Goal: Check status

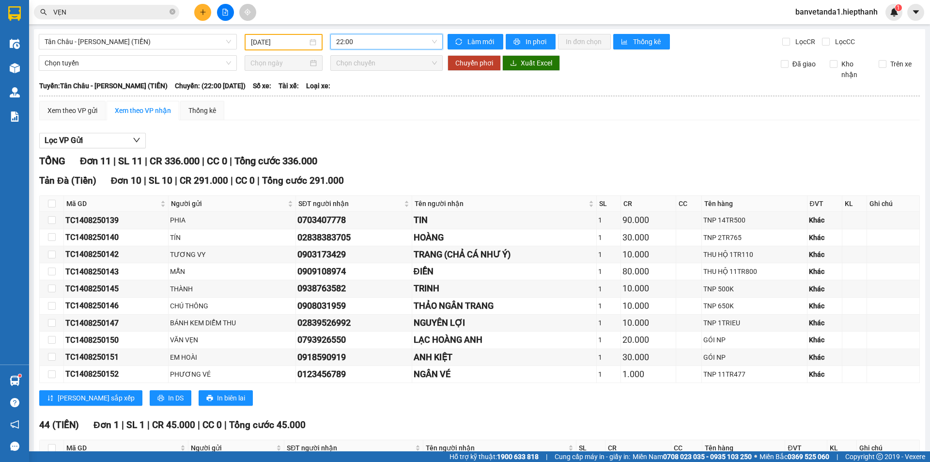
click at [96, 42] on span "Tân Châu - [PERSON_NAME] (TIỀN)" at bounding box center [138, 41] width 187 height 15
click at [359, 125] on div "Xem theo VP gửi Xem theo VP nhận Thống kê Lọc VP Gửi TỔNG Đơn 11 | SL 11 | CR …" at bounding box center [479, 304] width 881 height 407
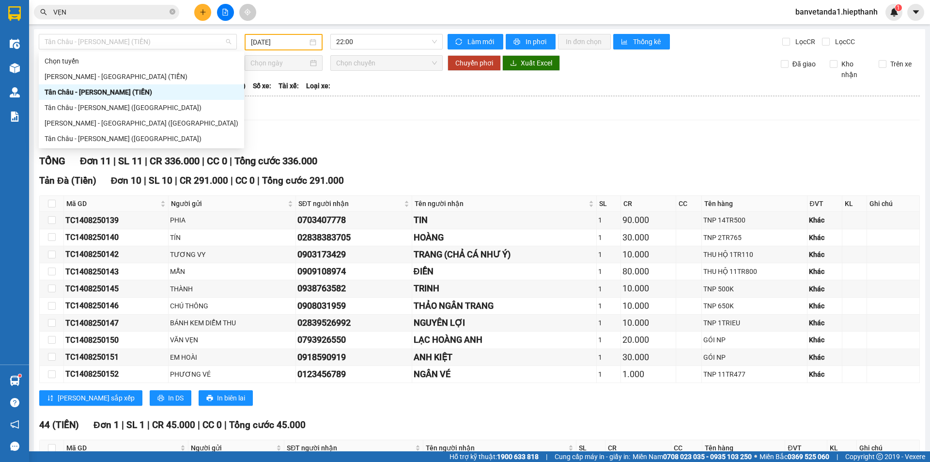
drag, startPoint x: 149, startPoint y: 42, endPoint x: 141, endPoint y: 57, distance: 16.5
click at [147, 46] on span "Tân Châu - [PERSON_NAME] (TIỀN)" at bounding box center [138, 41] width 187 height 15
click at [102, 75] on div "[PERSON_NAME] - [GEOGRAPHIC_DATA] (TIỀN)" at bounding box center [142, 76] width 194 height 11
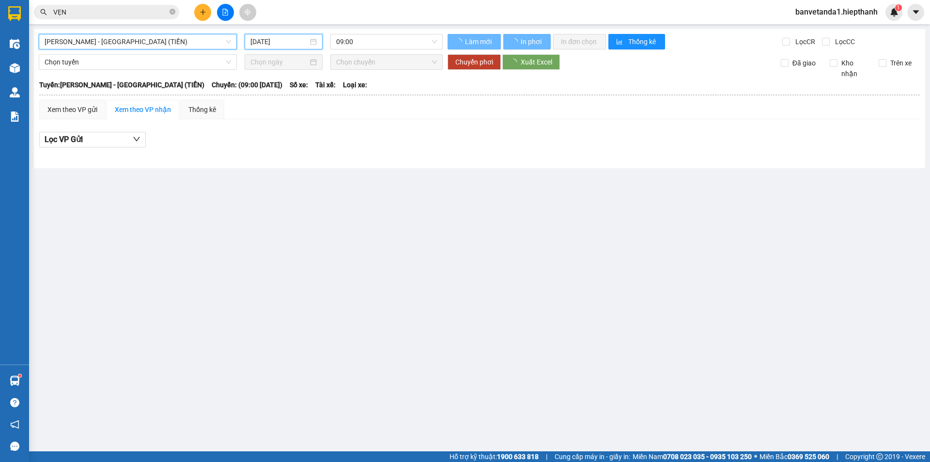
drag, startPoint x: 262, startPoint y: 42, endPoint x: 270, endPoint y: 81, distance: 40.0
click at [260, 48] on div "[DATE]" at bounding box center [284, 42] width 78 height 16
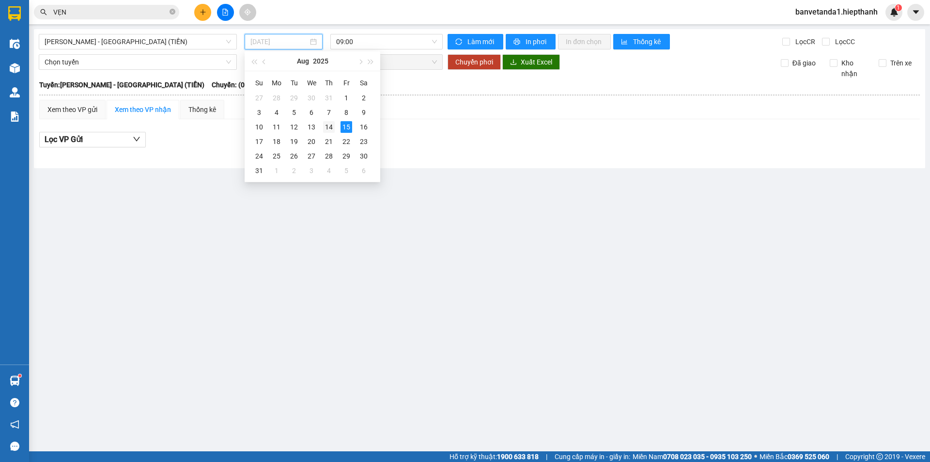
click at [326, 126] on div "14" at bounding box center [329, 127] width 12 height 12
type input "[DATE]"
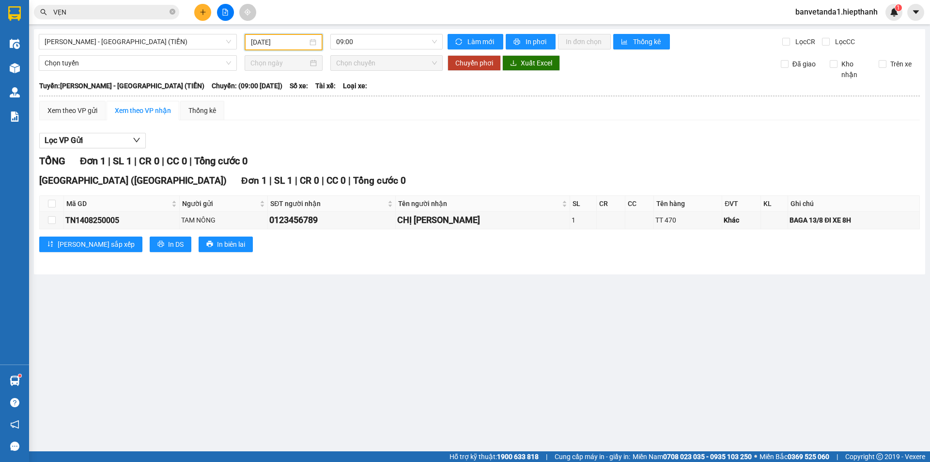
drag, startPoint x: 345, startPoint y: 45, endPoint x: 345, endPoint y: 67, distance: 21.8
click at [345, 51] on body "Kết quả tìm kiếm ( 2361 ) Bộ lọc Mã ĐH Trạng thái Món hàng Thu hộ Tổng cước Chư…" at bounding box center [465, 231] width 930 height 462
click at [346, 92] on div "11:00" at bounding box center [374, 92] width 76 height 11
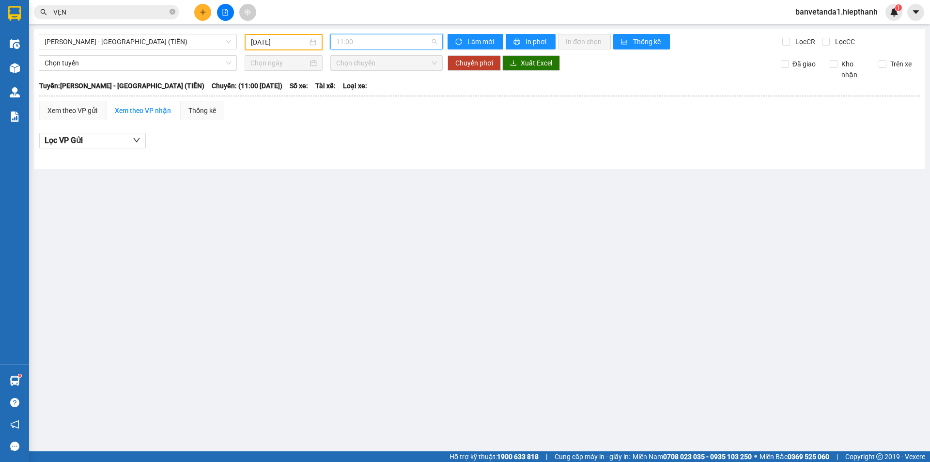
drag, startPoint x: 347, startPoint y: 42, endPoint x: 338, endPoint y: 78, distance: 37.0
click at [345, 47] on span "11:00" at bounding box center [386, 41] width 101 height 15
click at [338, 109] on div "21:00" at bounding box center [374, 107] width 76 height 11
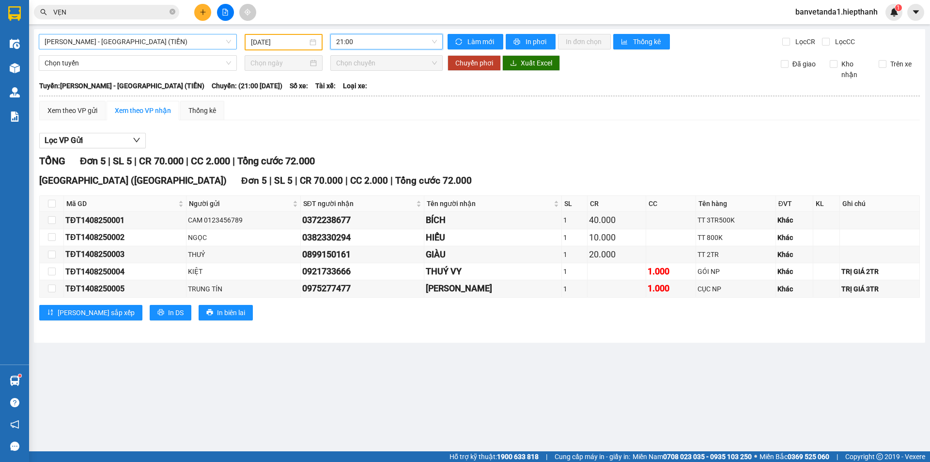
click at [110, 41] on span "[PERSON_NAME] - [GEOGRAPHIC_DATA] (TIỀN)" at bounding box center [138, 41] width 187 height 15
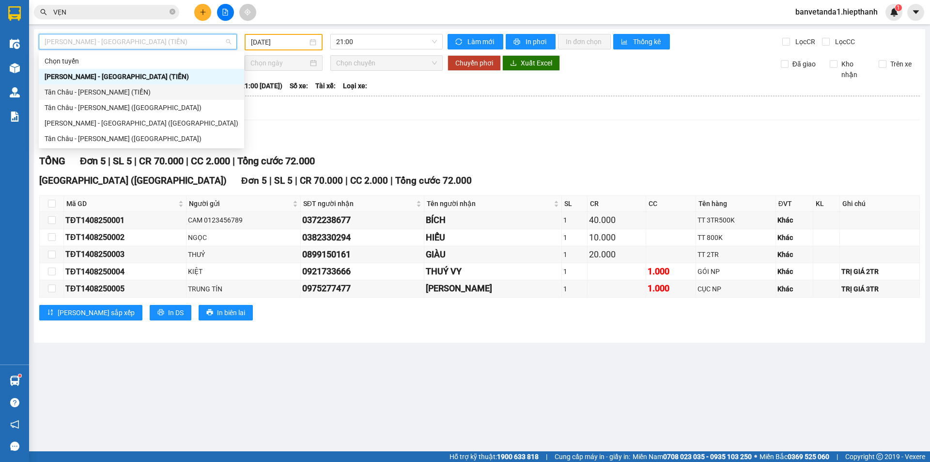
click at [82, 96] on div "Tân Châu - [PERSON_NAME] (TIỀN)" at bounding box center [142, 92] width 194 height 11
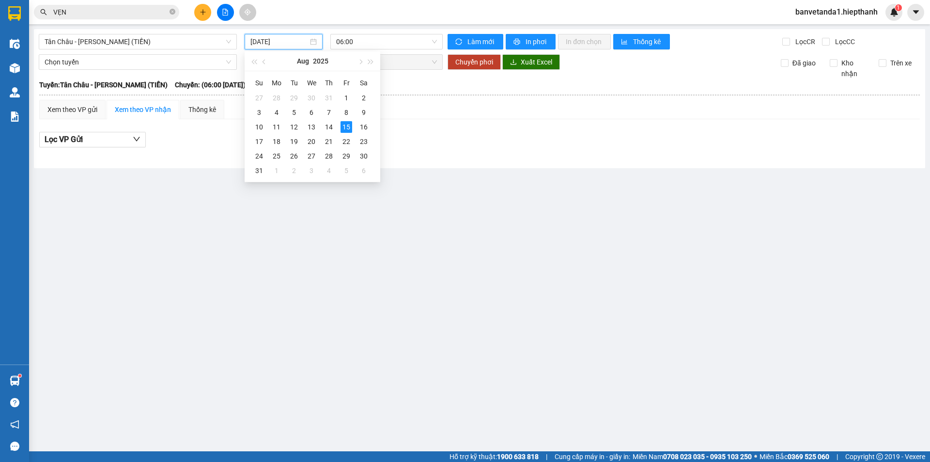
click at [270, 42] on input "[DATE]" at bounding box center [280, 41] width 58 height 11
click at [330, 125] on div "14" at bounding box center [329, 127] width 12 height 12
type input "[DATE]"
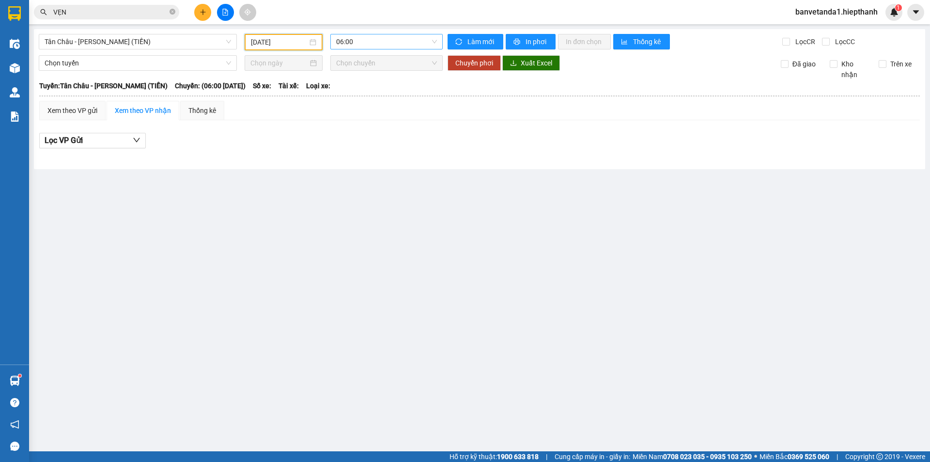
click at [352, 43] on span "06:00" at bounding box center [386, 41] width 101 height 15
click at [352, 157] on div "22:00" at bounding box center [374, 154] width 76 height 11
